Goal: Task Accomplishment & Management: Manage account settings

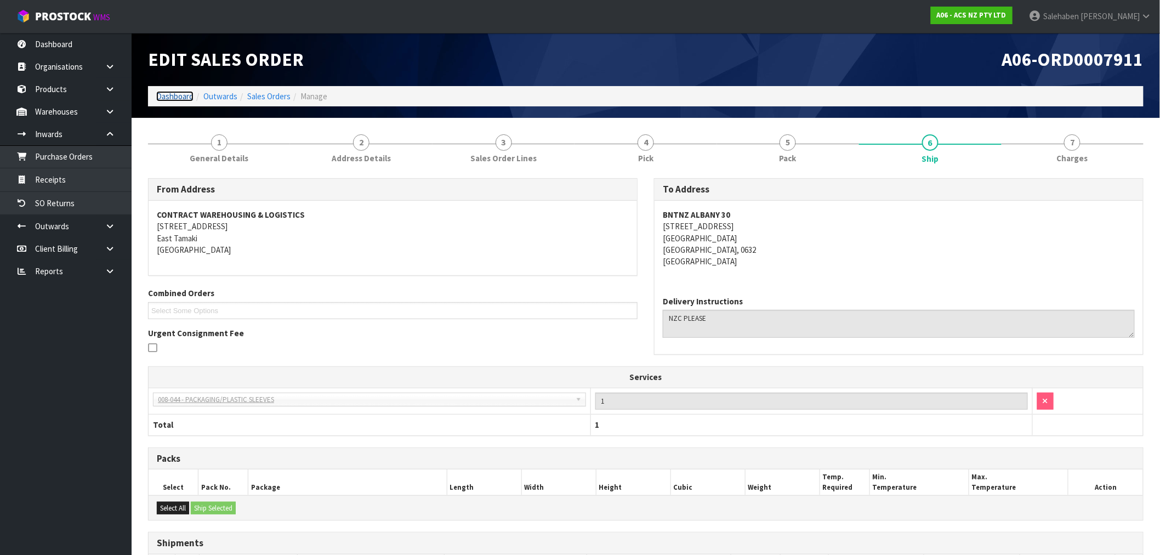
click at [168, 95] on link "Dashboard" at bounding box center [174, 96] width 37 height 10
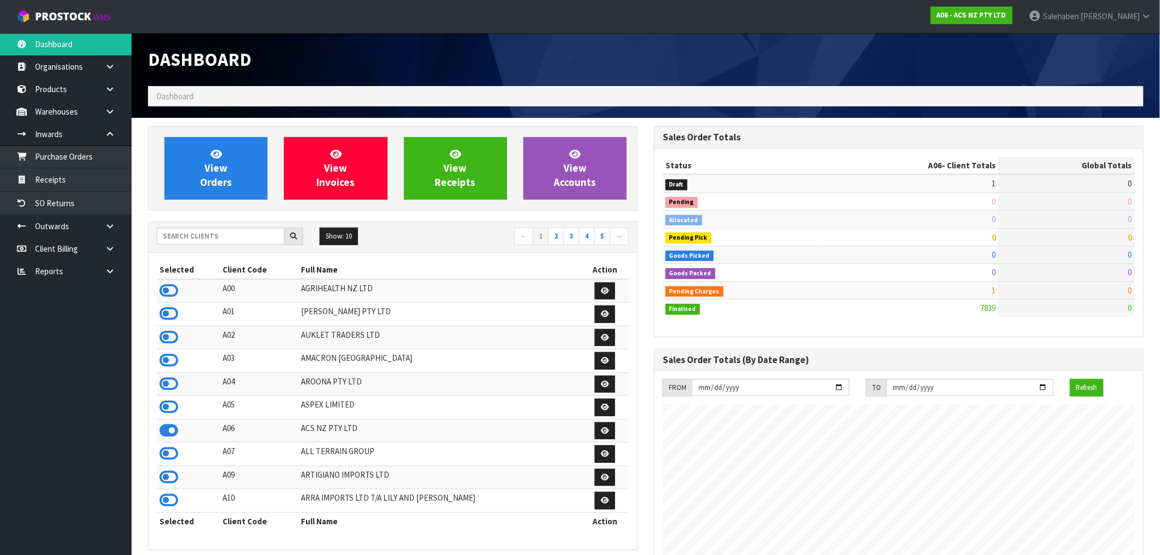
scroll to position [831, 506]
click at [177, 233] on input "text" at bounding box center [221, 236] width 128 height 17
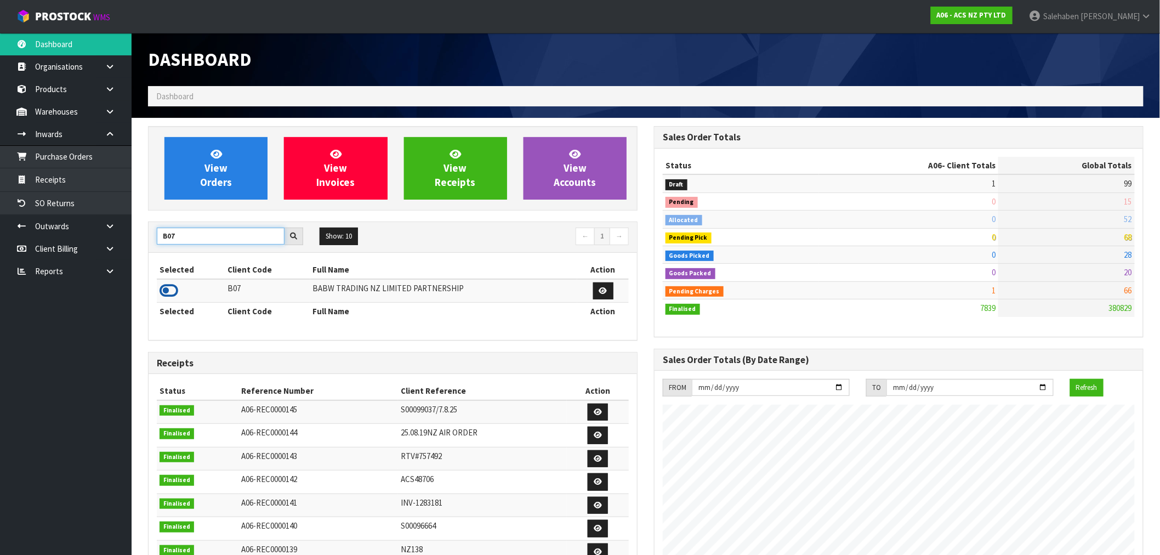
type input "B07"
click at [172, 287] on icon at bounding box center [169, 290] width 19 height 16
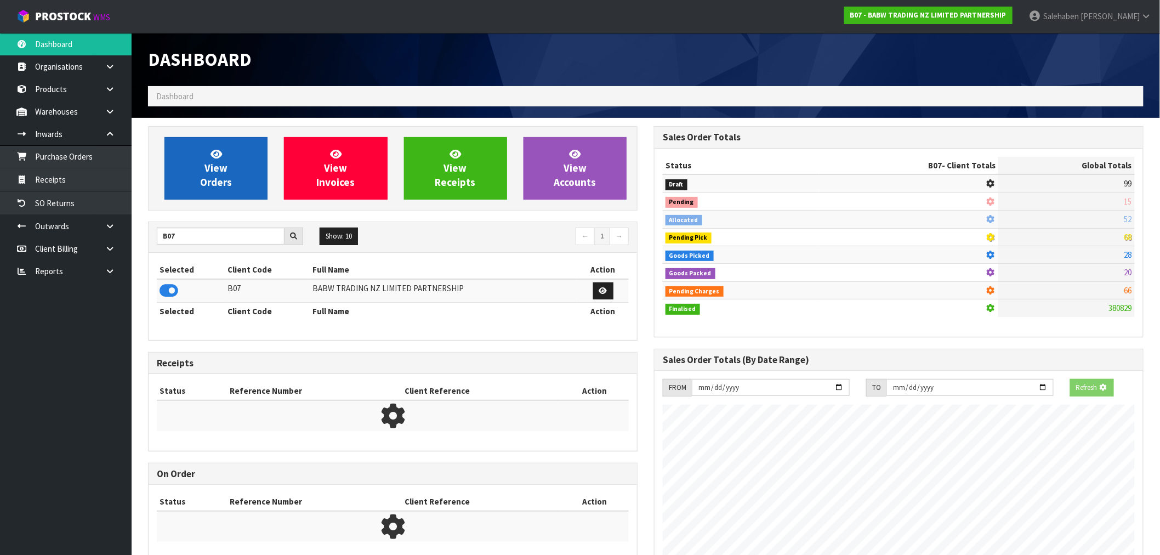
scroll to position [547746, 547923]
click at [227, 195] on link "View Orders" at bounding box center [216, 168] width 103 height 63
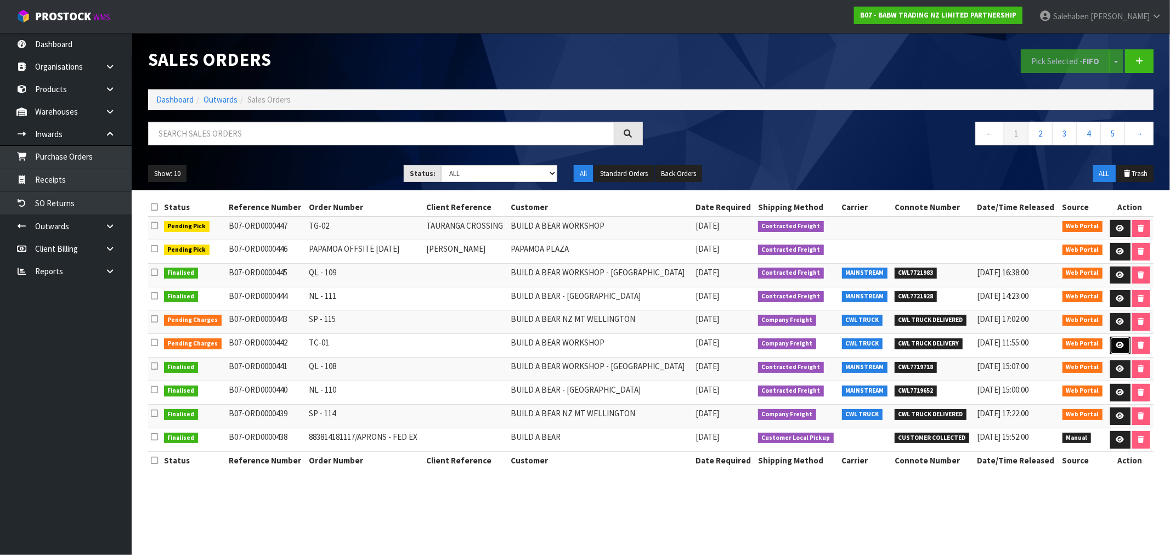
click at [1119, 344] on icon at bounding box center [1120, 345] width 8 height 7
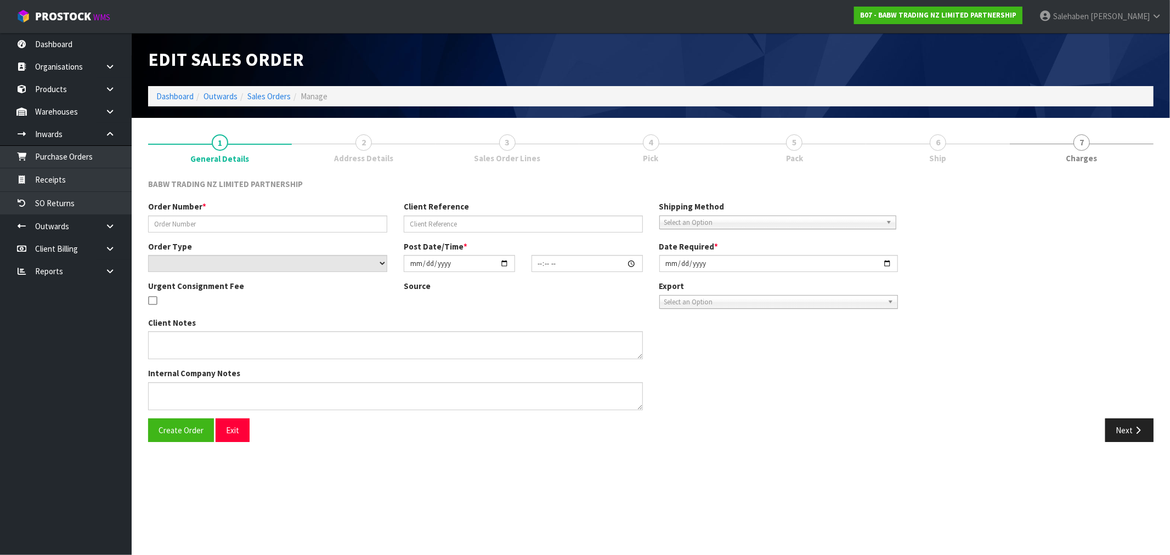
type input "TC-01"
select select "number:0"
type input "[DATE]"
type input "14:37:00.000"
type input "[DATE]"
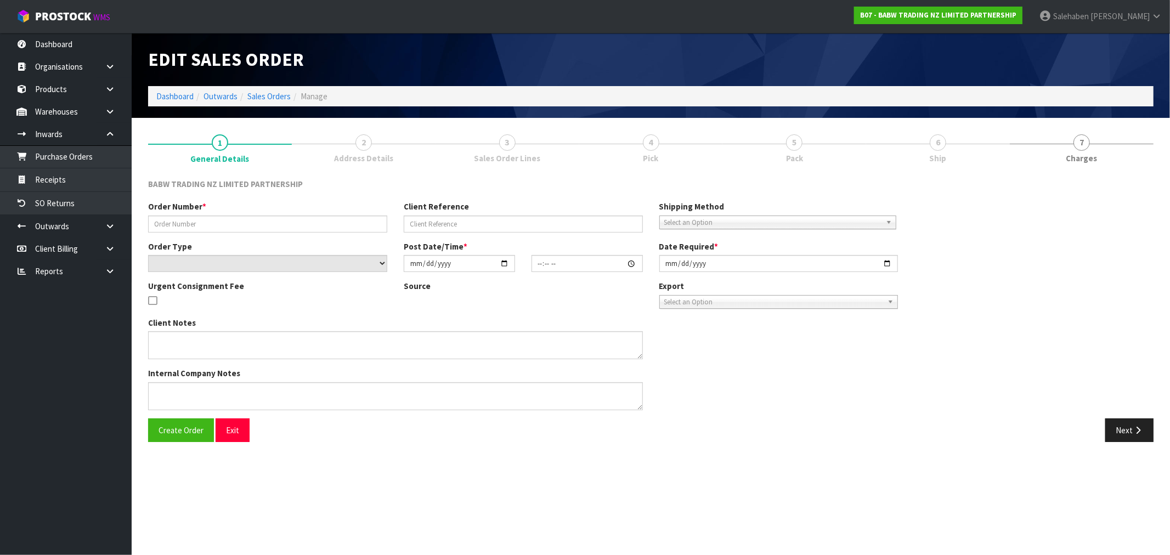
type textarea "I WAS JUST SORTING IT OUT WITH THE SHOPFITTER AND THE CENTRE, AS INSTALL IS PLA…"
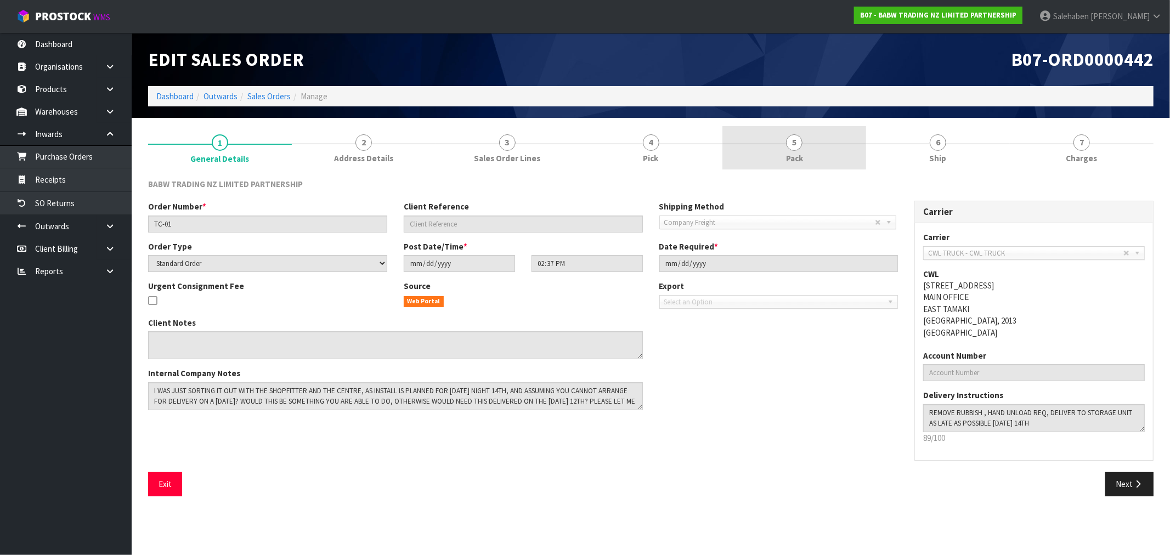
click at [783, 154] on link "5 Pack" at bounding box center [794, 147] width 144 height 43
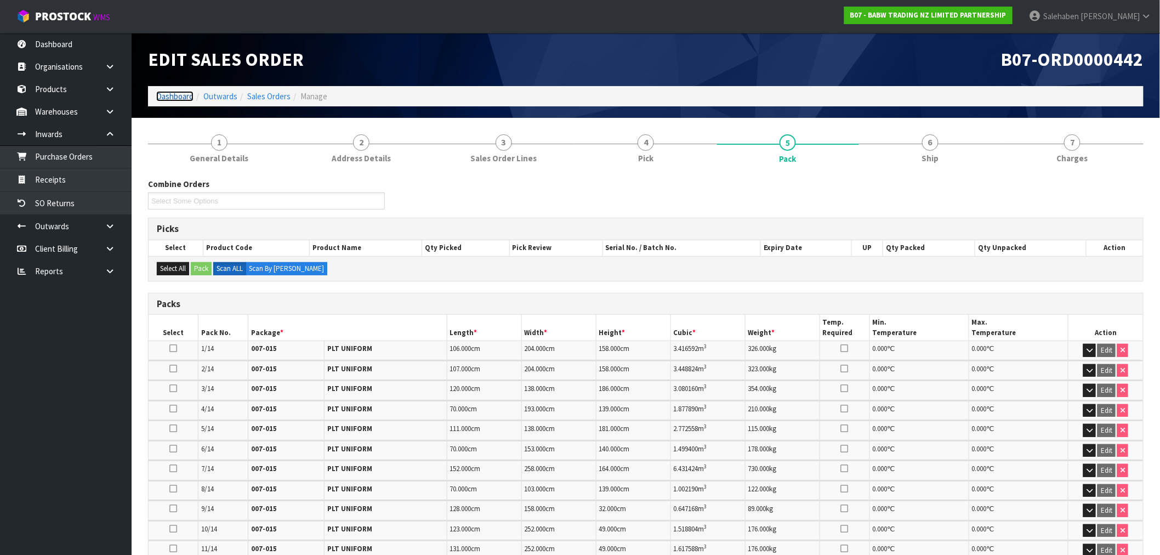
drag, startPoint x: 171, startPoint y: 92, endPoint x: 165, endPoint y: 94, distance: 6.6
click at [171, 92] on link "Dashboard" at bounding box center [174, 96] width 37 height 10
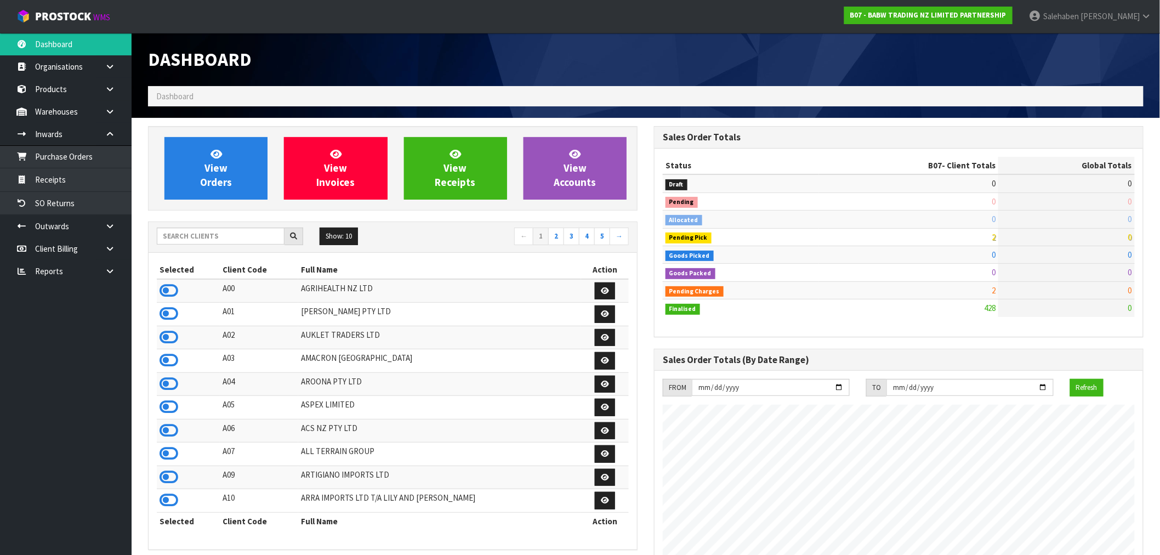
scroll to position [831, 506]
